Goal: Information Seeking & Learning: Learn about a topic

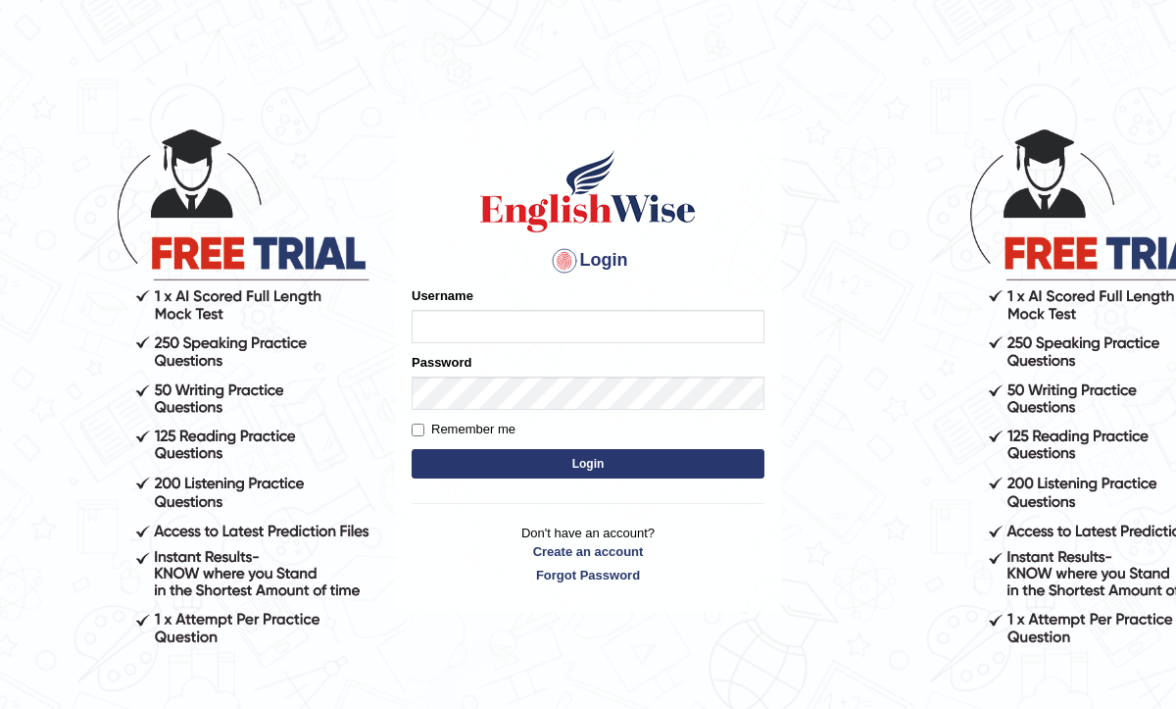
type input "0468472829"
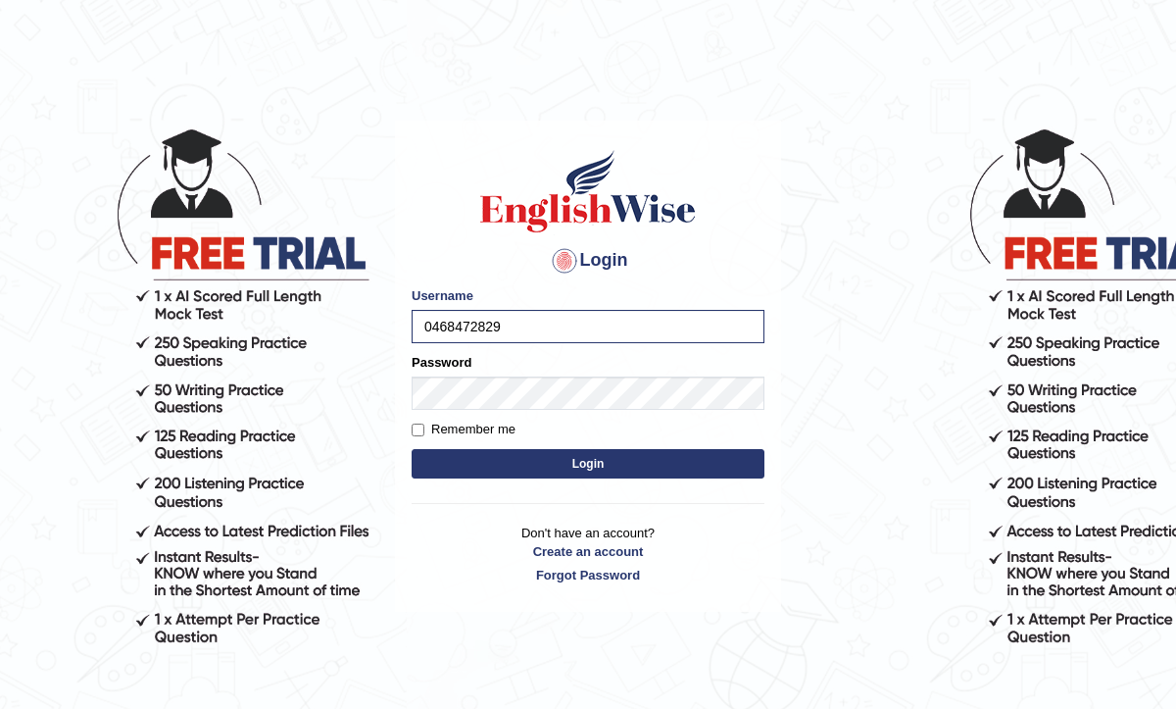
click at [486, 411] on form "Please fix the following errors: Username 0468472829 Password Remember me Login" at bounding box center [588, 384] width 353 height 197
click at [614, 460] on button "Login" at bounding box center [588, 463] width 353 height 29
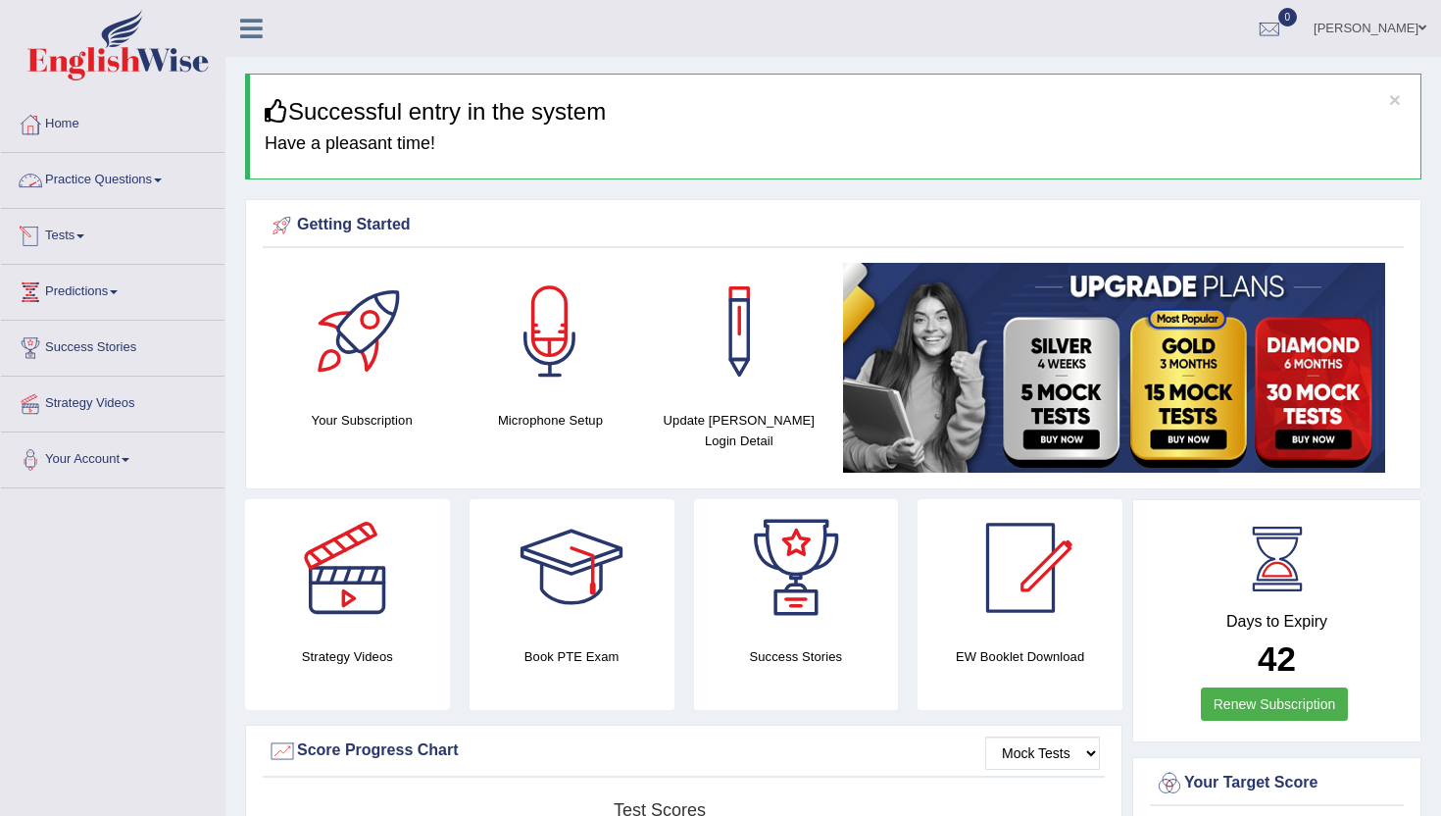
click at [125, 176] on link "Practice Questions" at bounding box center [113, 177] width 224 height 49
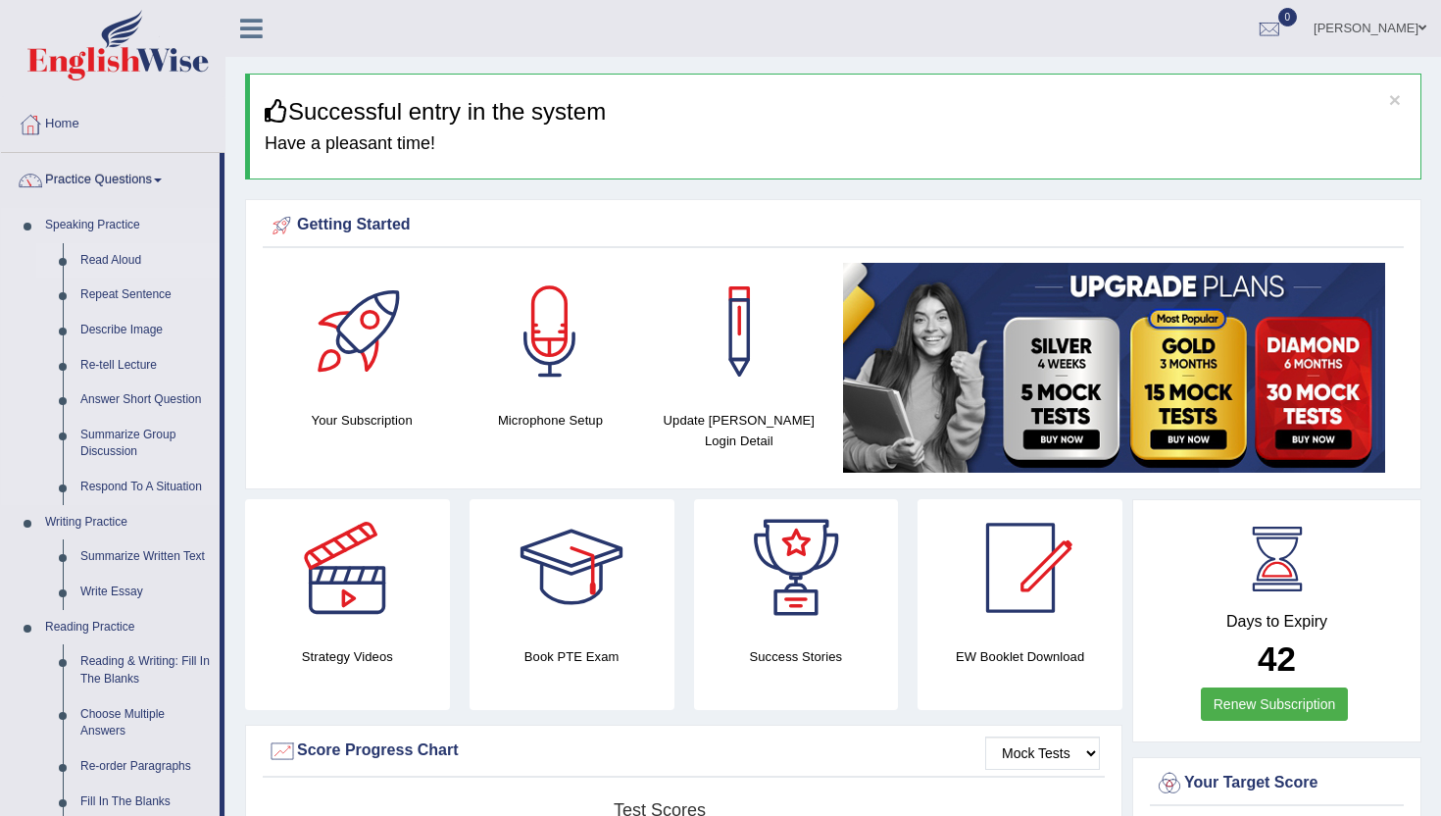
click at [108, 259] on link "Read Aloud" at bounding box center [146, 260] width 148 height 35
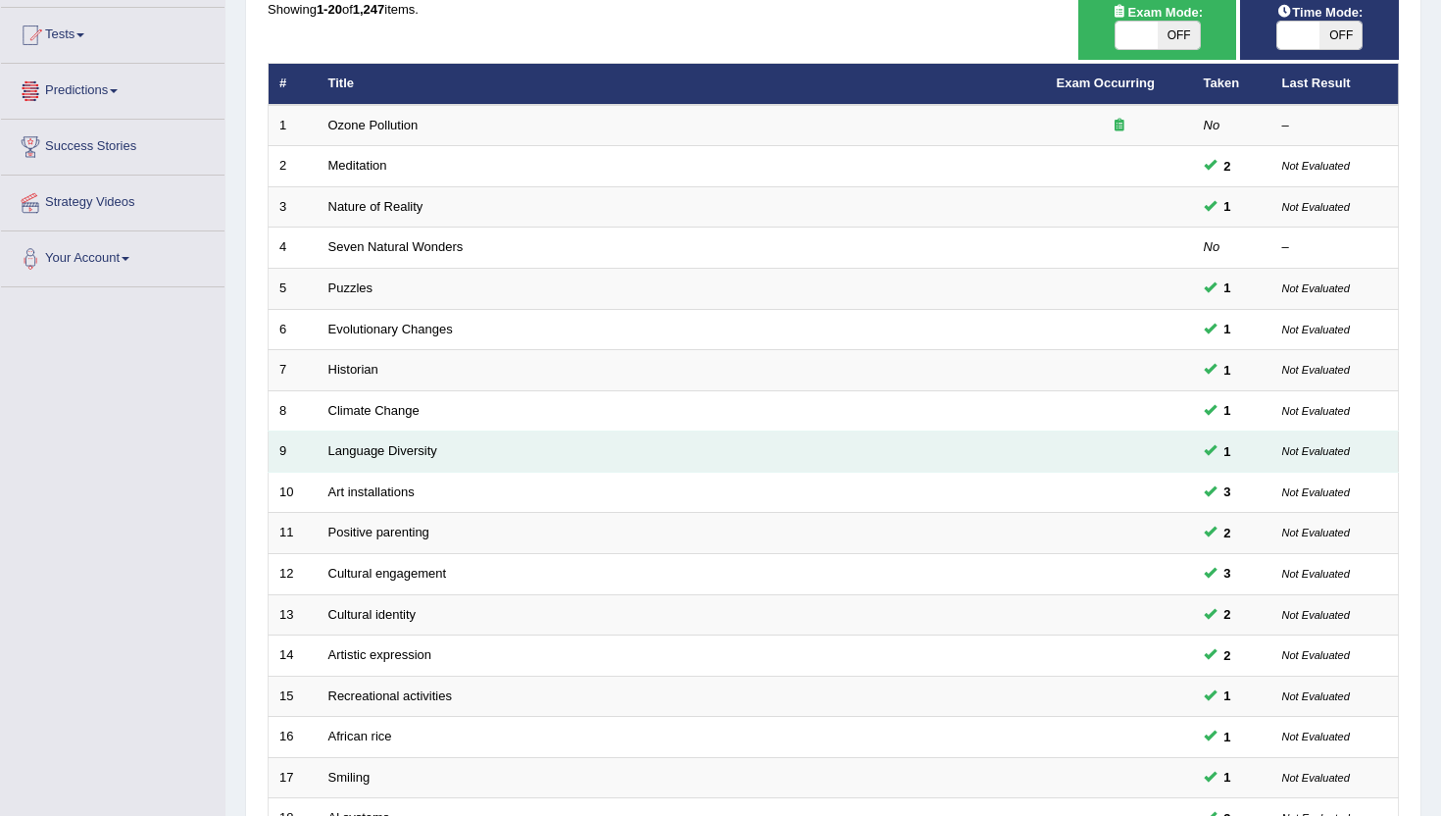
scroll to position [482, 0]
